Goal: Find specific page/section: Find specific page/section

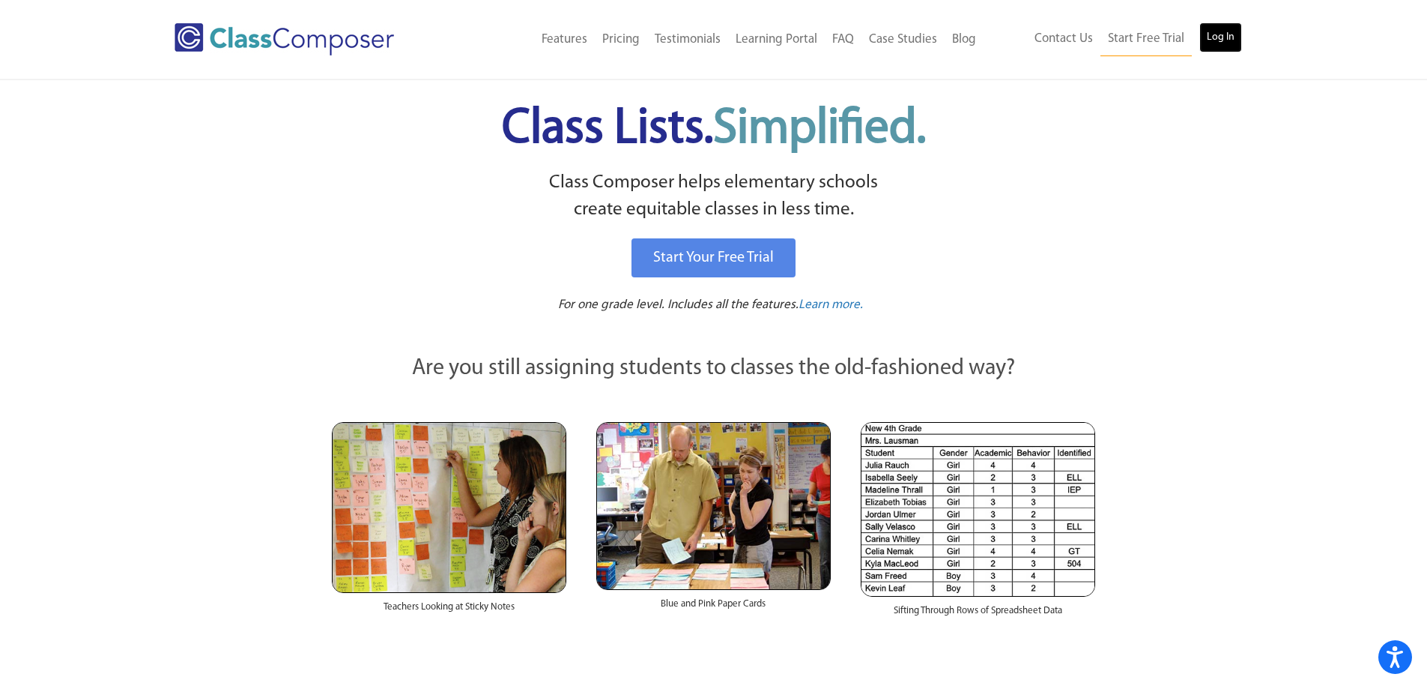
click at [1228, 49] on link "Log In" at bounding box center [1221, 37] width 43 height 30
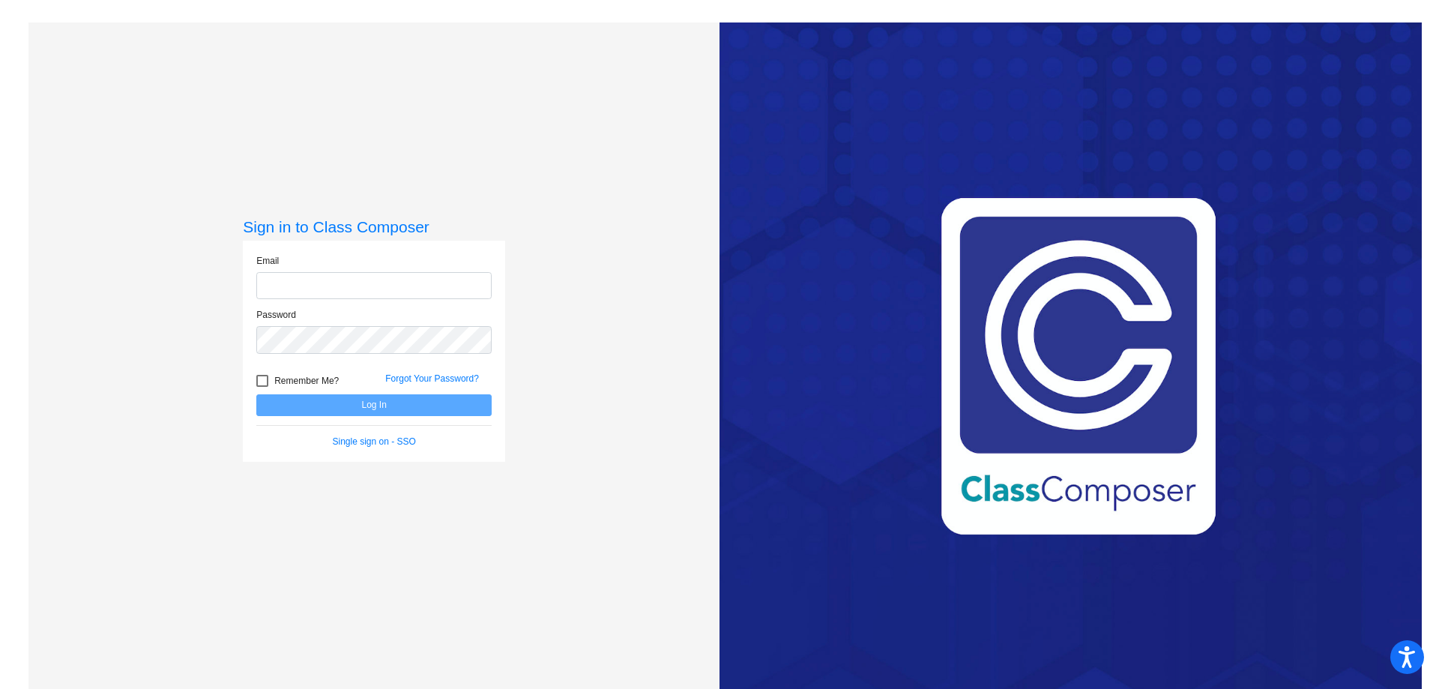
type input "[PERSON_NAME][EMAIL_ADDRESS][PERSON_NAME][DOMAIN_NAME]"
click at [351, 404] on button "Log In" at bounding box center [373, 405] width 235 height 22
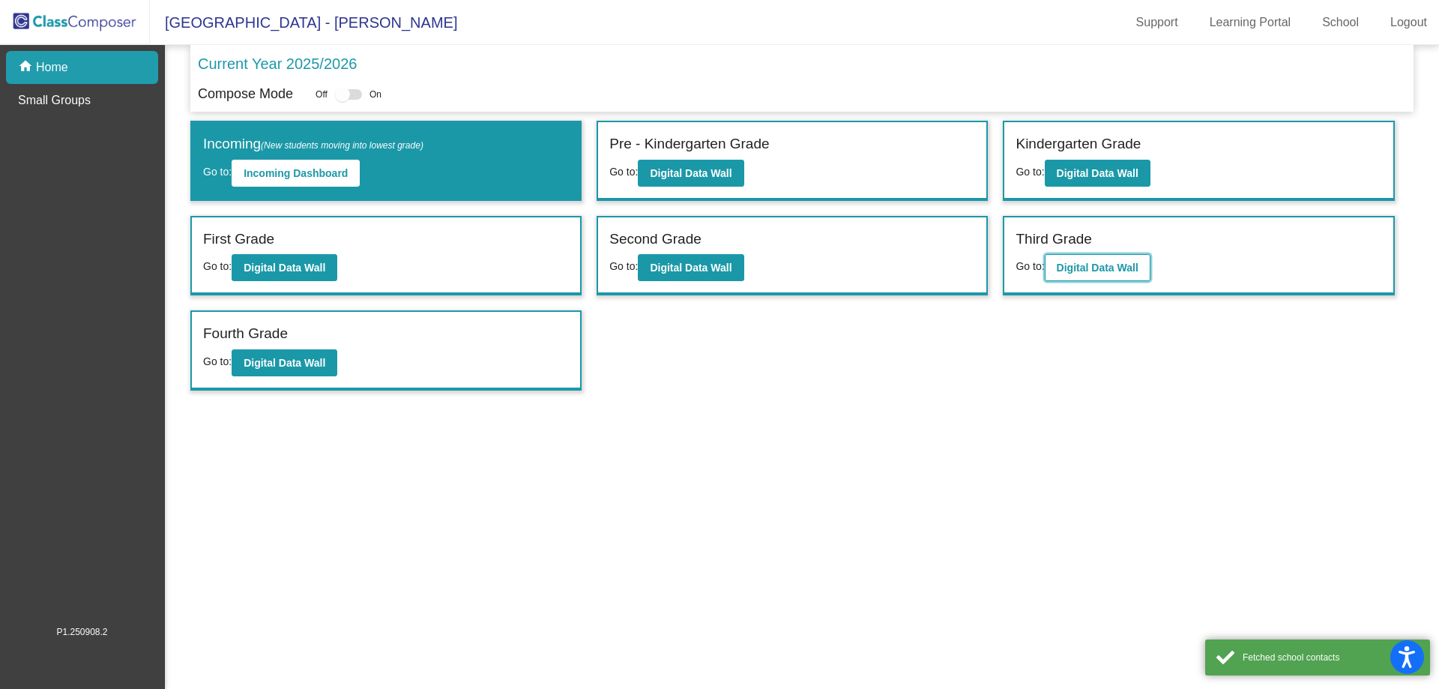
click at [1126, 270] on b "Digital Data Wall" at bounding box center [1097, 267] width 82 height 12
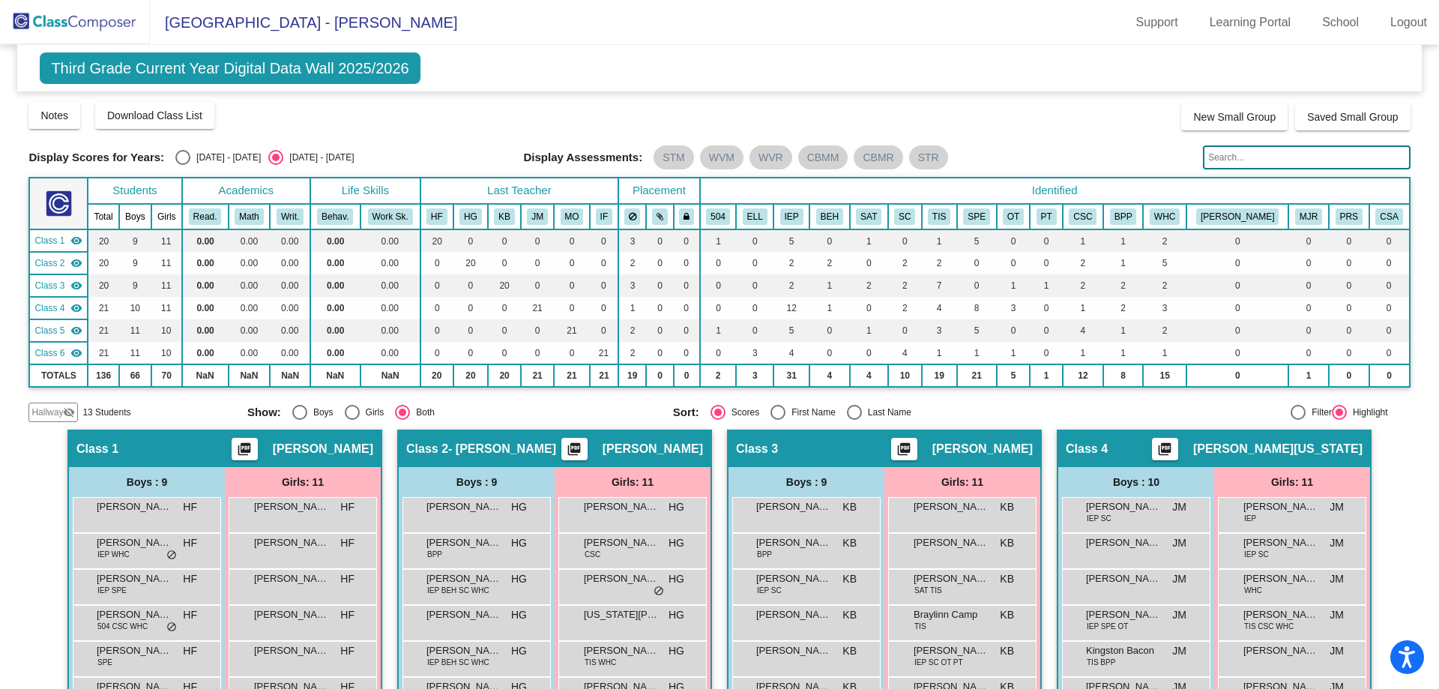
click at [1237, 159] on input "text" at bounding box center [1306, 157] width 207 height 24
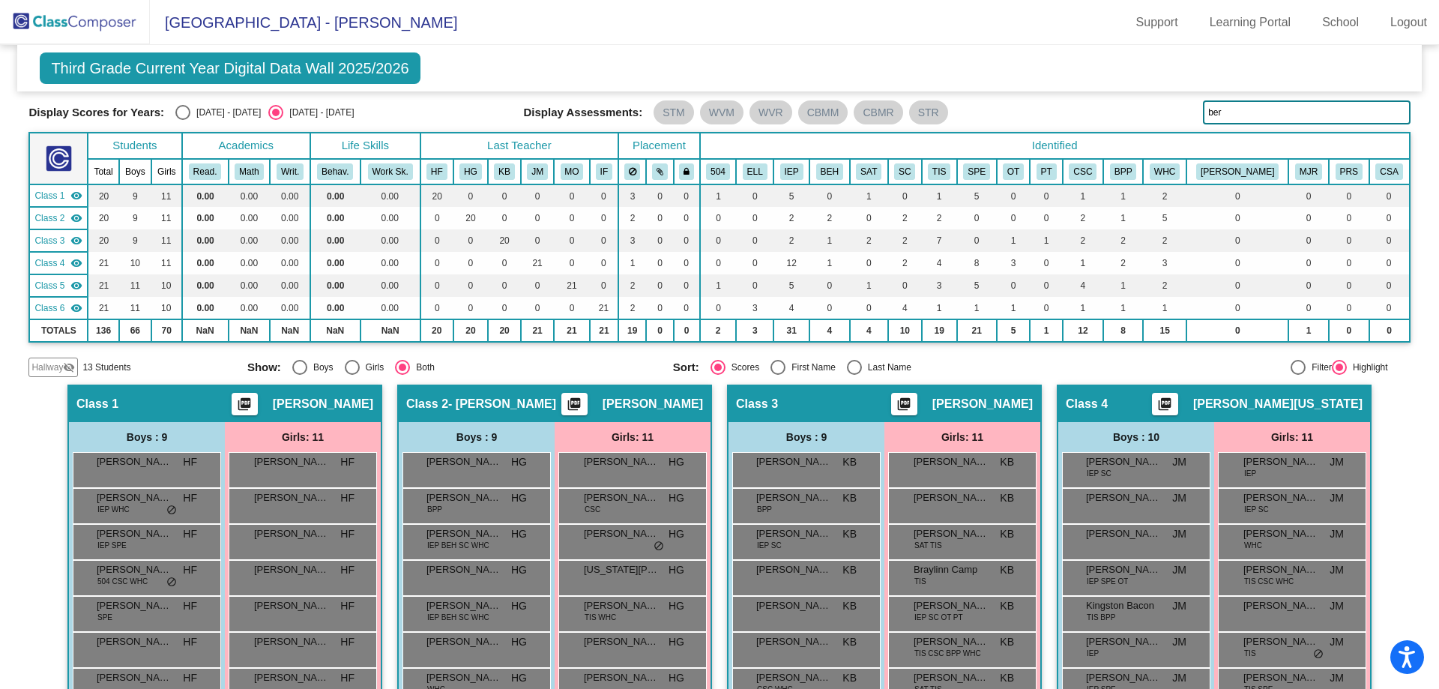
scroll to position [40, 0]
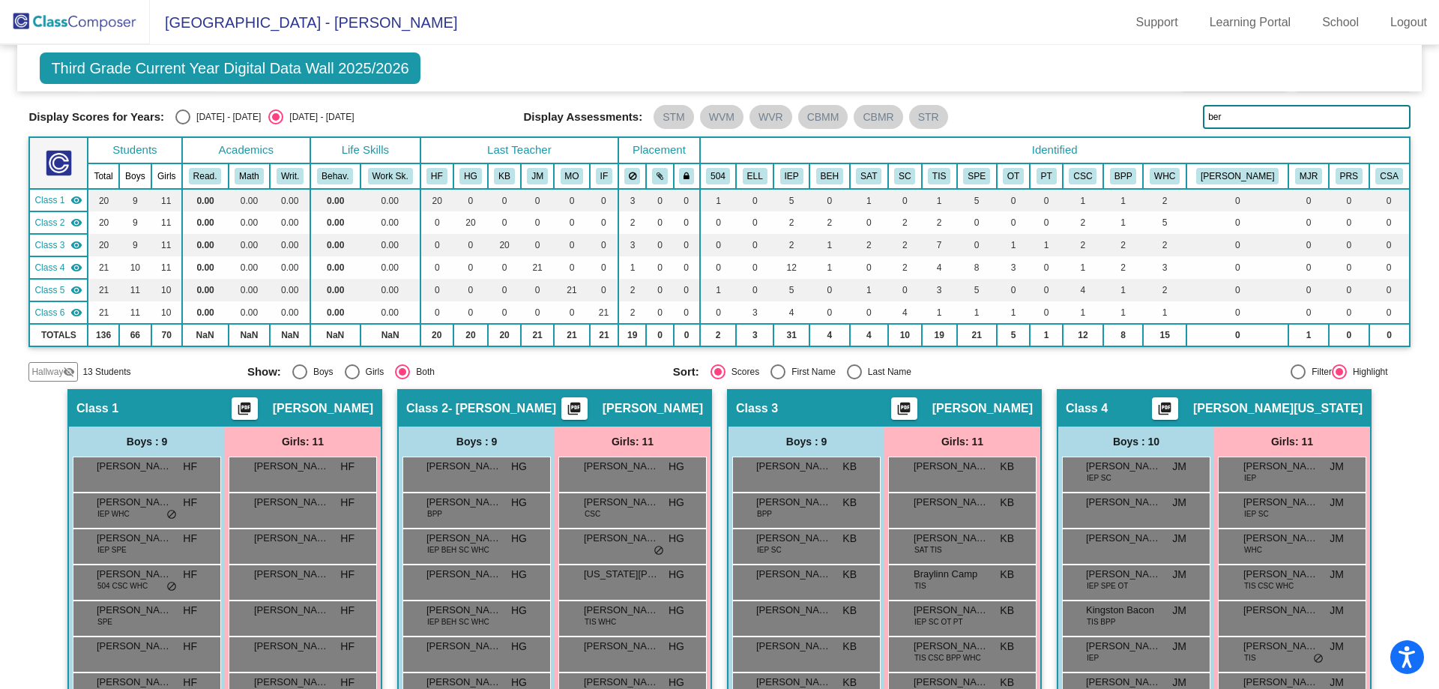
click at [1249, 124] on input "ber" at bounding box center [1306, 117] width 207 height 24
type input "b"
type input "addiso"
